Goal: Find specific page/section: Find specific page/section

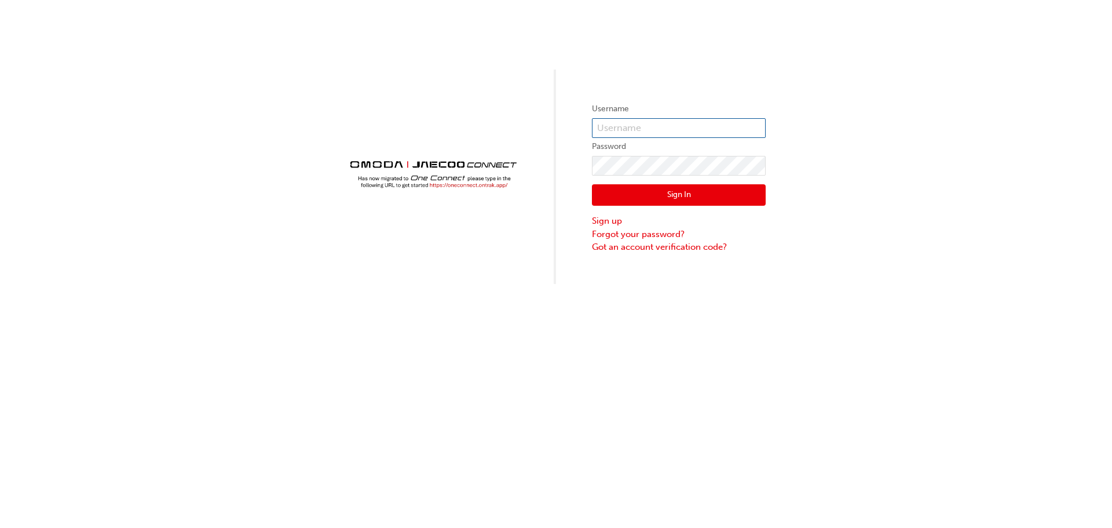
type input "OJAU032"
click at [640, 198] on button "Sign In" at bounding box center [679, 195] width 174 height 22
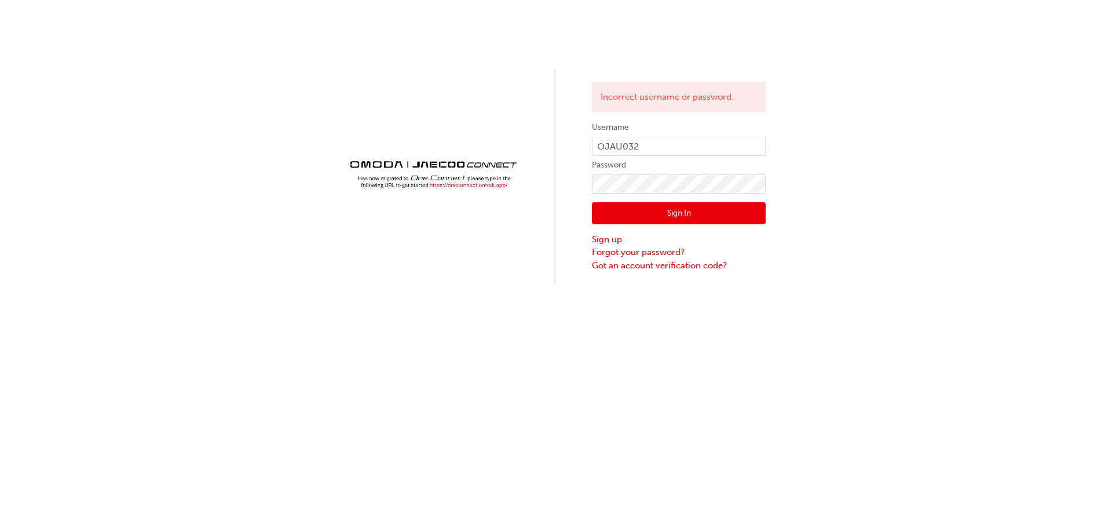
click at [483, 184] on img at bounding box center [433, 168] width 174 height 48
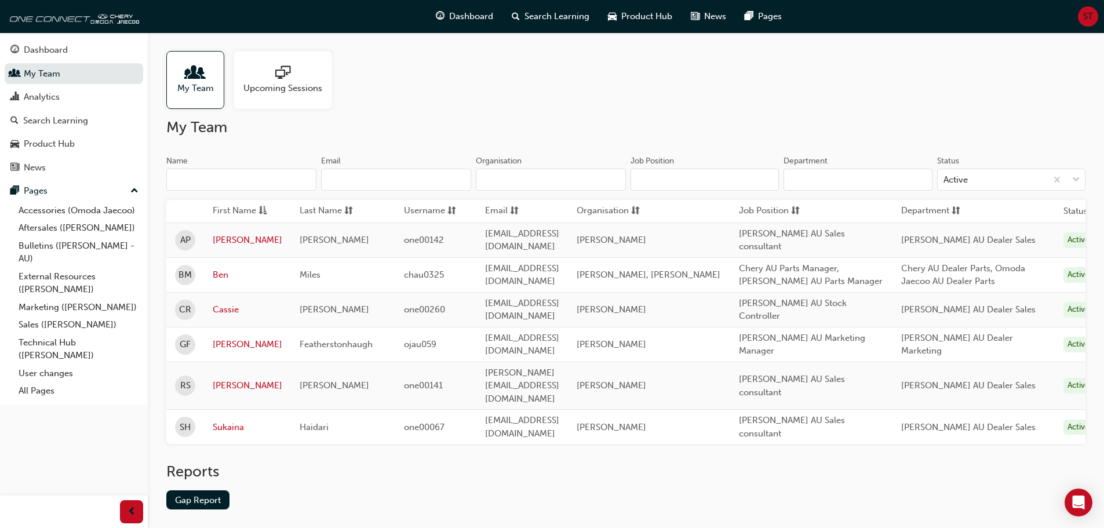
click at [1089, 22] on span "ST" at bounding box center [1088, 16] width 10 height 13
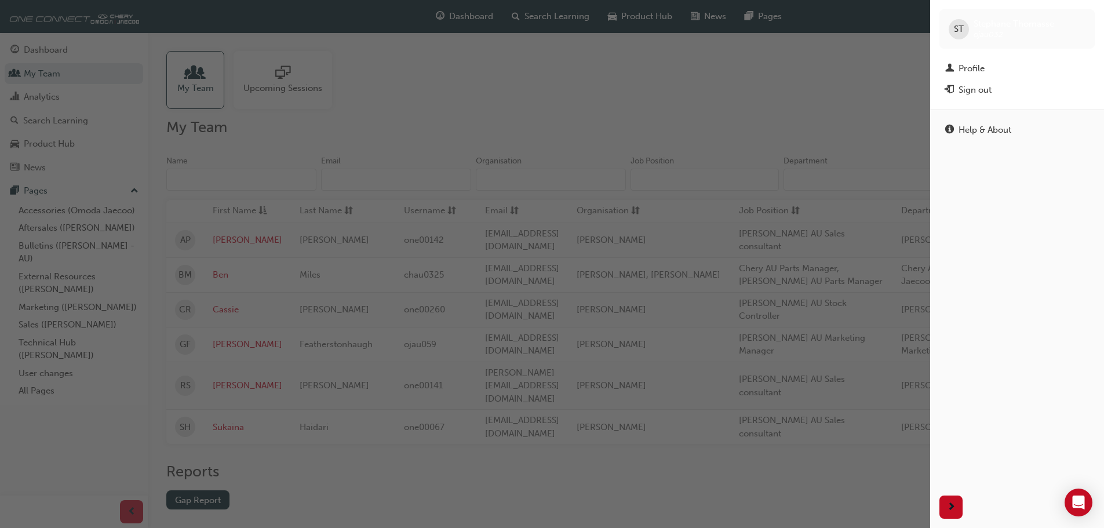
click at [765, 117] on div "button" at bounding box center [465, 264] width 930 height 528
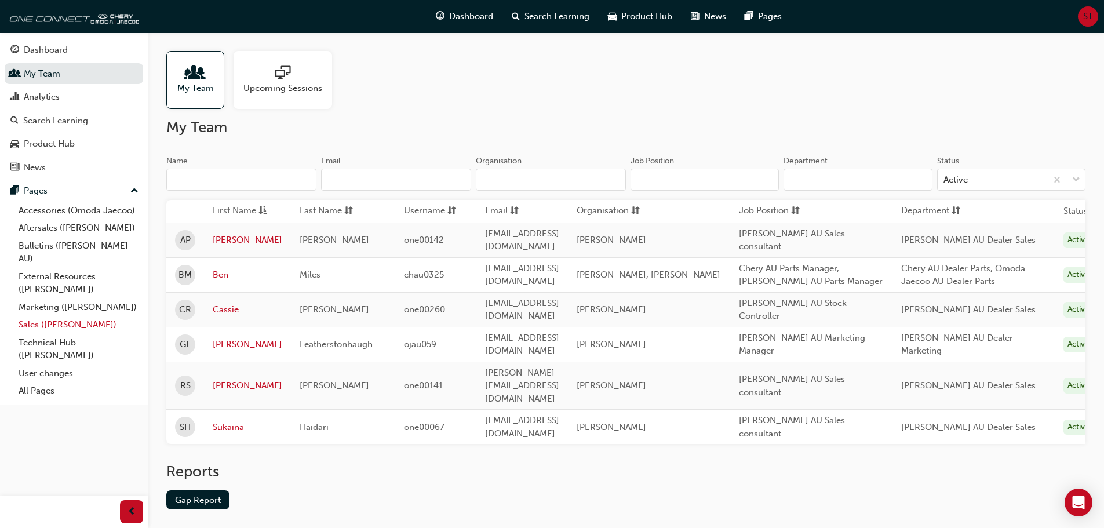
click at [66, 323] on link "Sales ([PERSON_NAME])" at bounding box center [78, 325] width 129 height 18
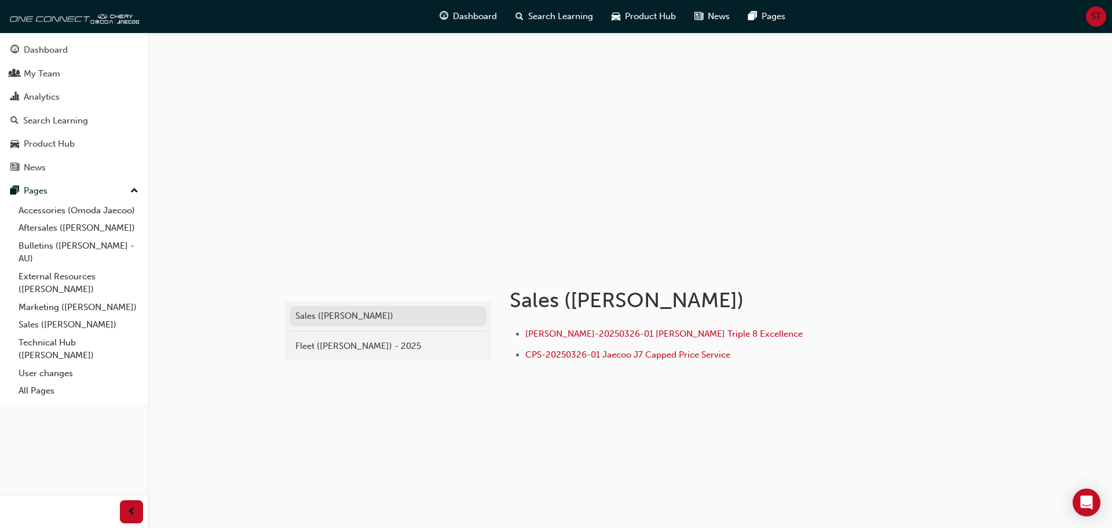
click at [341, 319] on div "Sales ([PERSON_NAME])" at bounding box center [387, 315] width 185 height 13
click at [655, 359] on span "CPS-20250326-01 Jaecoo J7 Capped Price Service" at bounding box center [627, 354] width 205 height 10
click at [652, 332] on span "[PERSON_NAME]-20250326-01 [PERSON_NAME] Triple 8 Excellence" at bounding box center [636, 333] width 222 height 10
click at [42, 138] on div "Product Hub" at bounding box center [49, 143] width 51 height 13
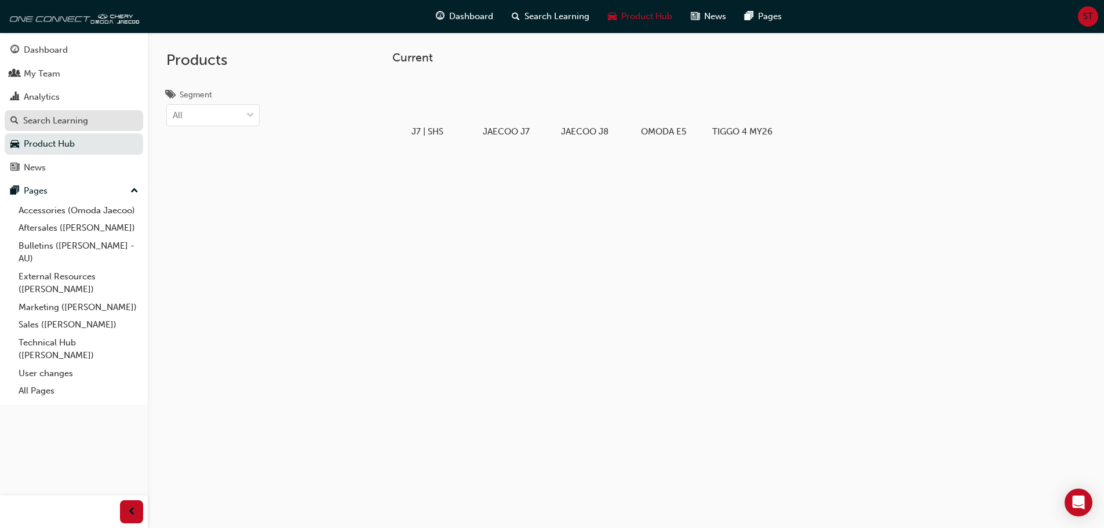
click at [57, 125] on div "Search Learning" at bounding box center [55, 120] width 65 height 13
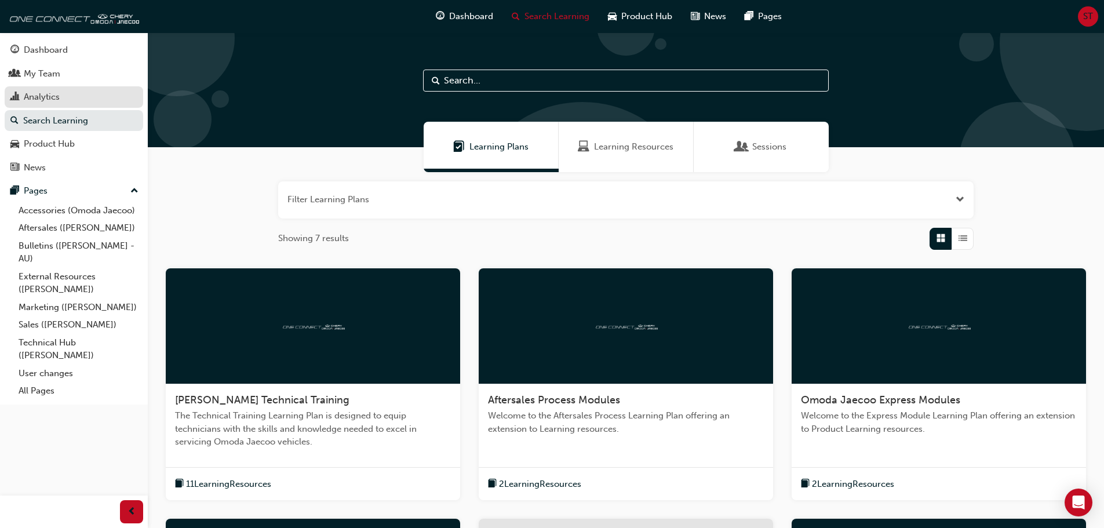
click at [42, 99] on div "Analytics" at bounding box center [42, 96] width 36 height 13
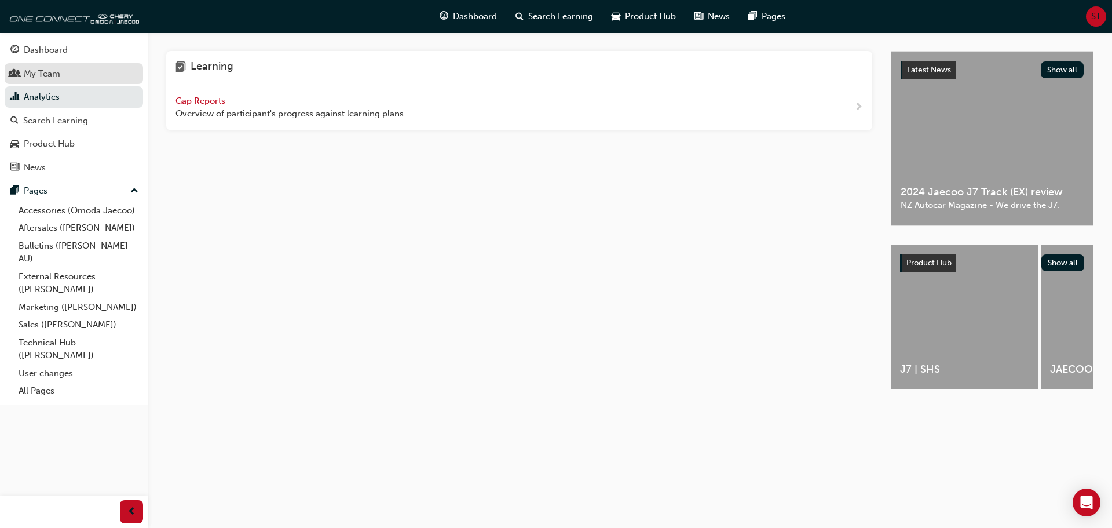
click at [49, 78] on div "My Team" at bounding box center [42, 73] width 36 height 13
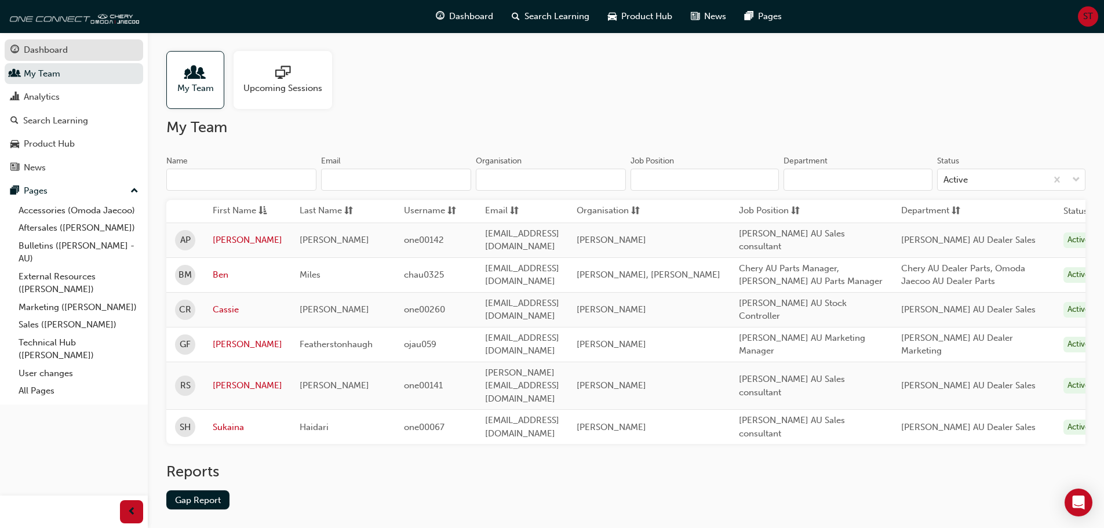
click at [61, 60] on link "Dashboard" at bounding box center [74, 49] width 138 height 21
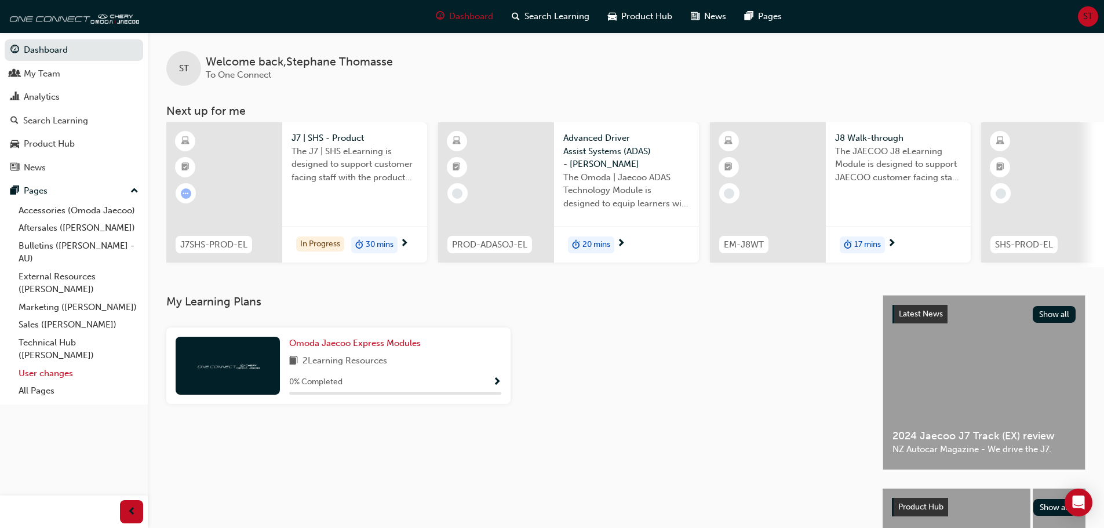
click at [70, 373] on link "User changes" at bounding box center [78, 373] width 129 height 18
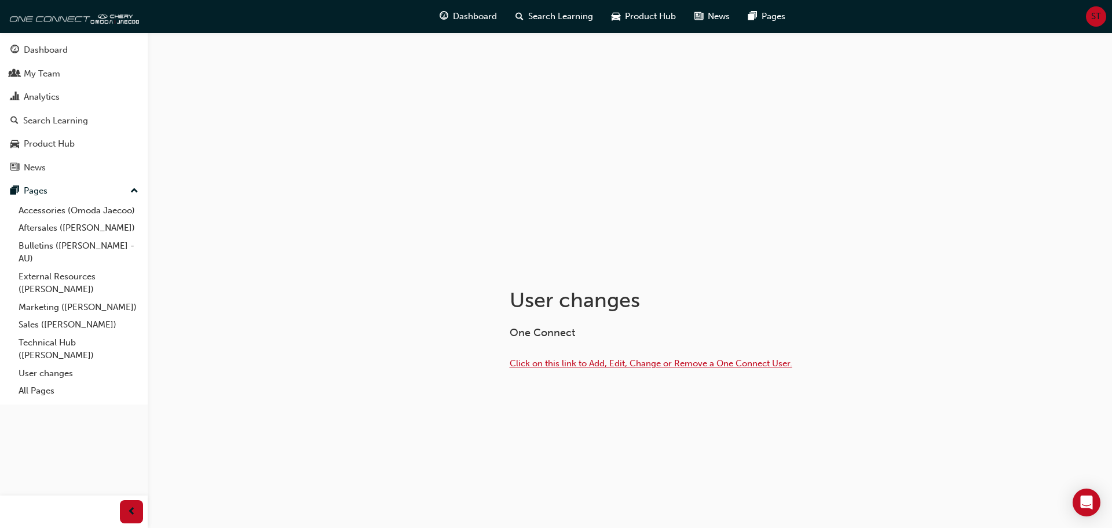
click at [581, 368] on span "Click on this link to Add, Edit, Change or Remove a One Connect User." at bounding box center [651, 363] width 283 height 10
